Goal: Information Seeking & Learning: Learn about a topic

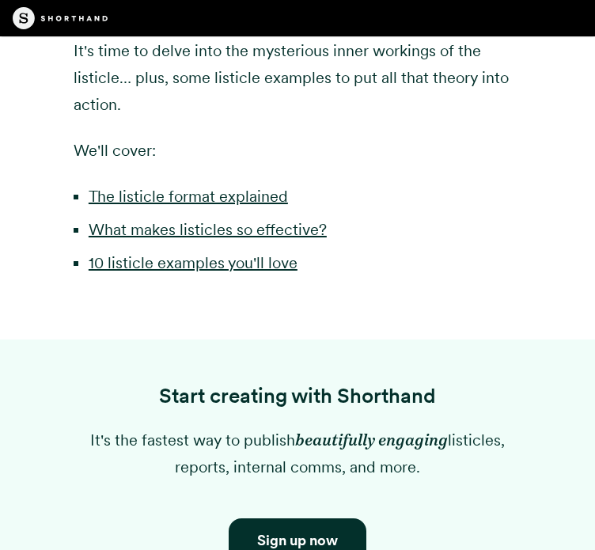
scroll to position [1203, 0]
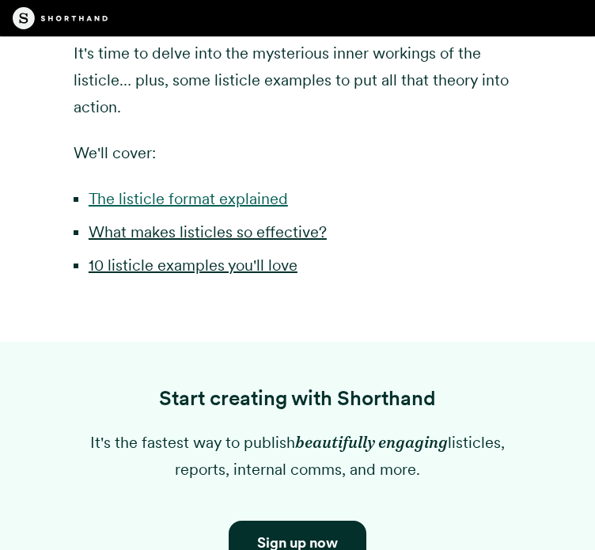
click at [191, 197] on link "The listicle format explained" at bounding box center [188, 198] width 199 height 19
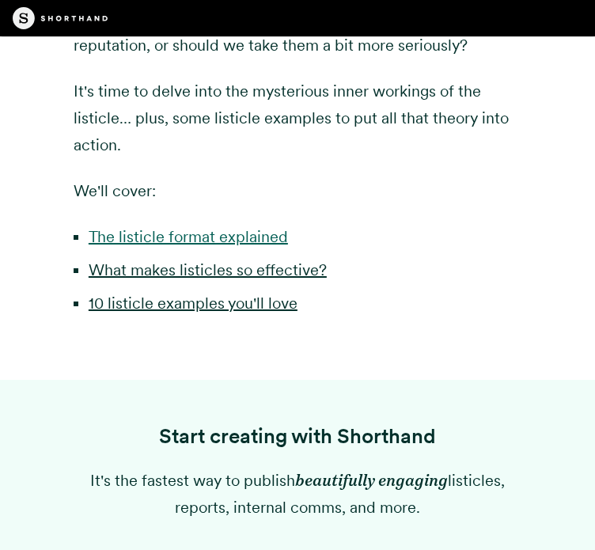
scroll to position [1076, 0]
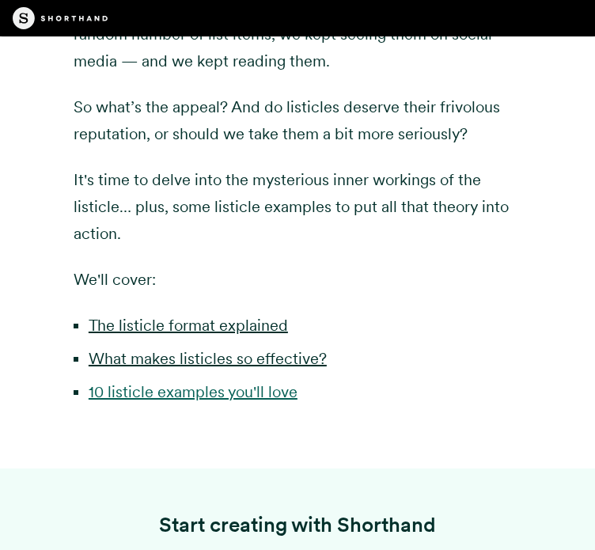
click at [196, 385] on link "10 listicle examples you'll love" at bounding box center [193, 391] width 209 height 19
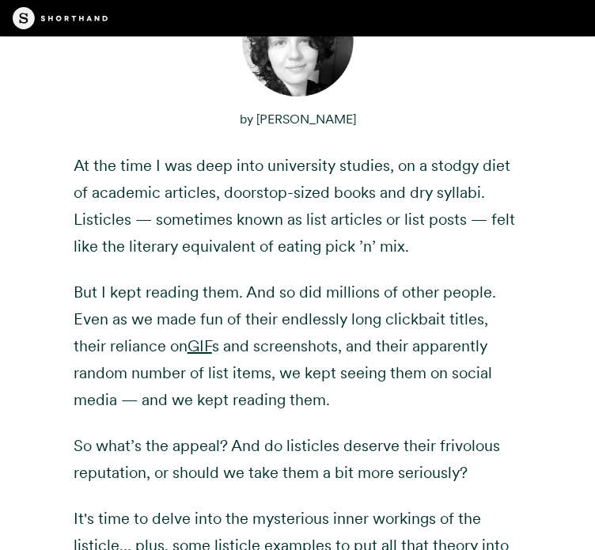
scroll to position [649, 0]
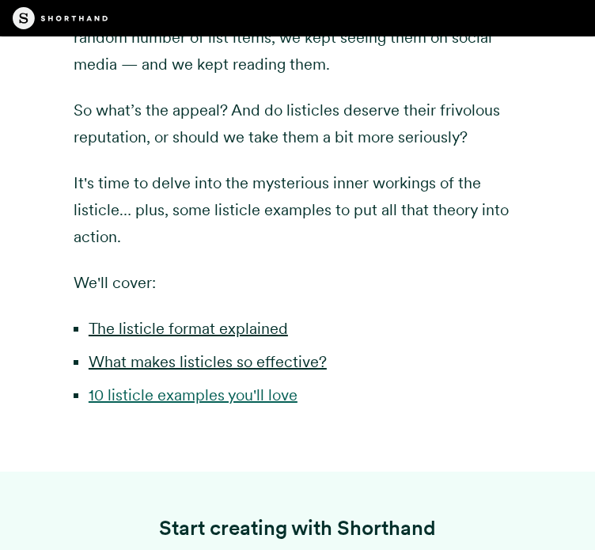
scroll to position [1076, 0]
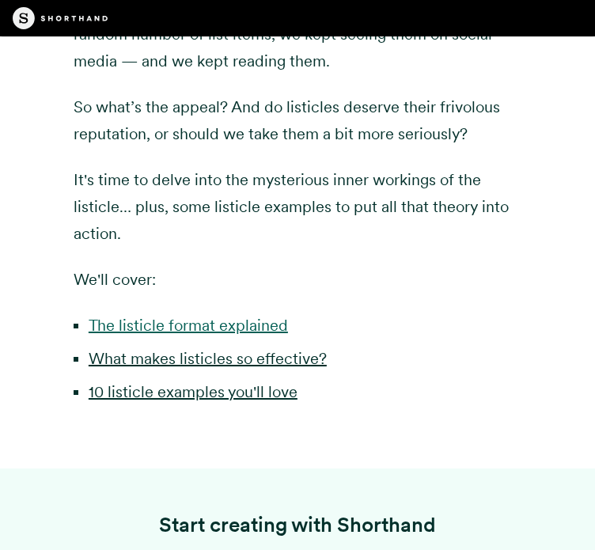
click at [193, 321] on link "The listicle format explained" at bounding box center [188, 325] width 199 height 19
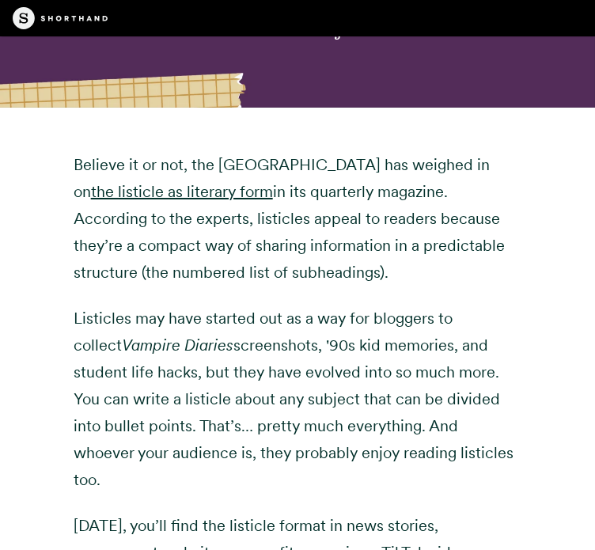
scroll to position [2087, 0]
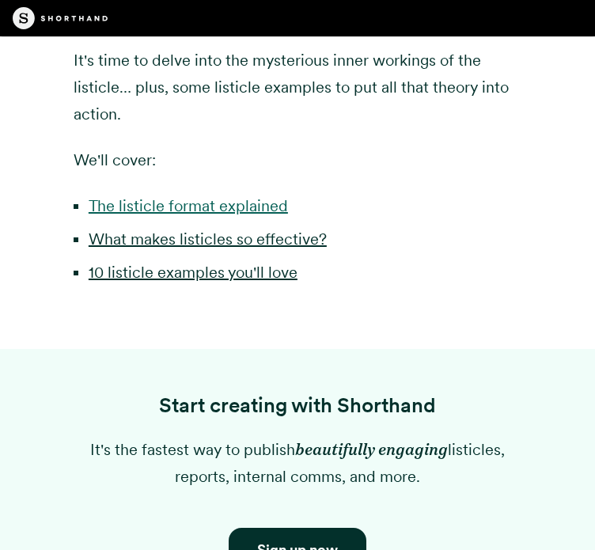
scroll to position [1203, 0]
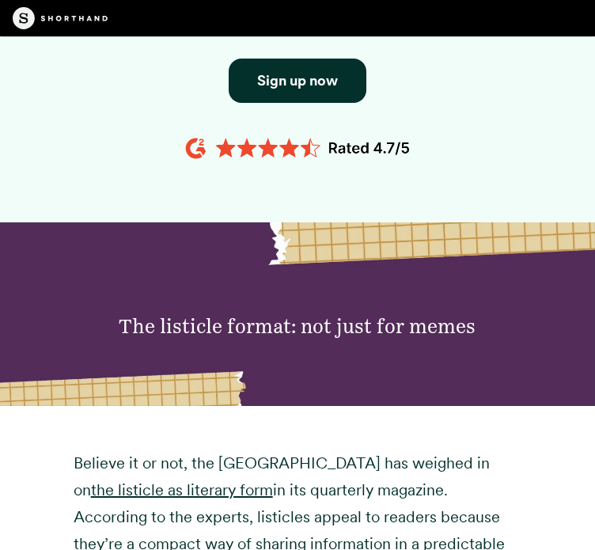
scroll to position [1655, 0]
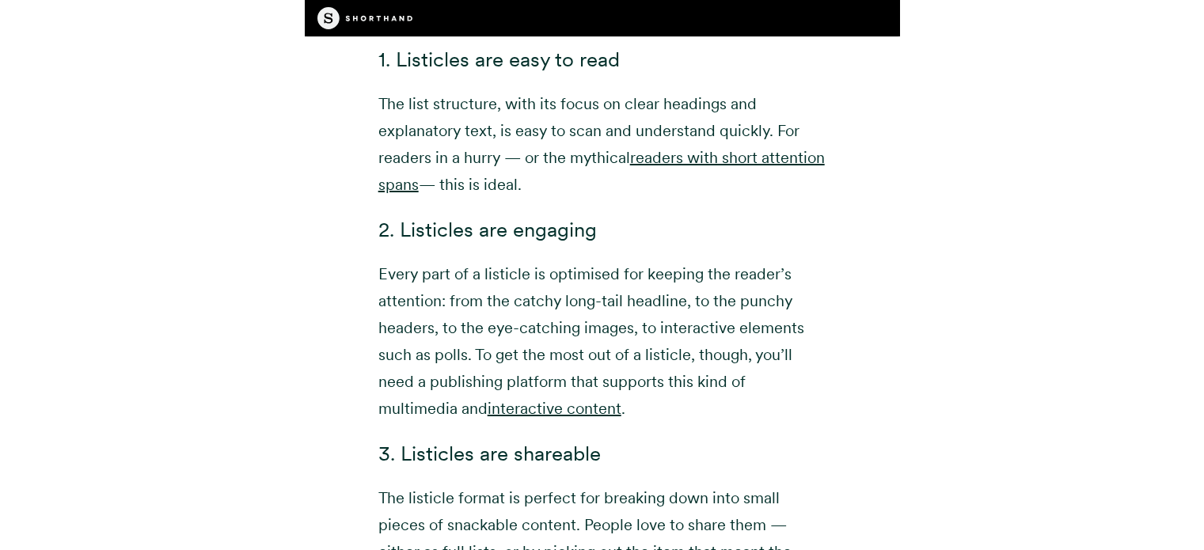
scroll to position [3023, 0]
